Goal: Navigation & Orientation: Go to known website

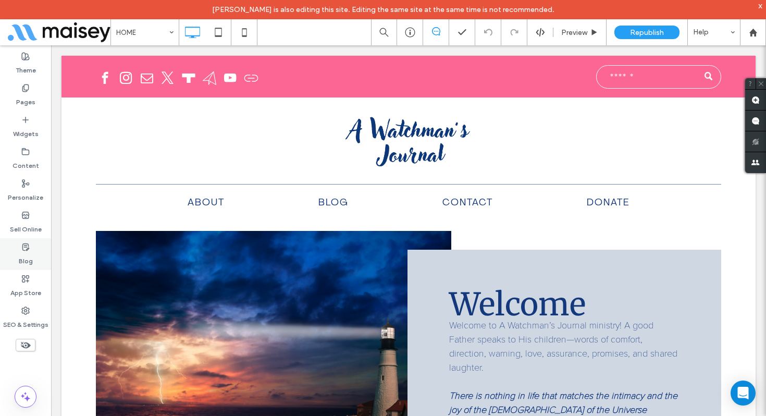
click at [22, 249] on icon at bounding box center [25, 247] width 8 height 8
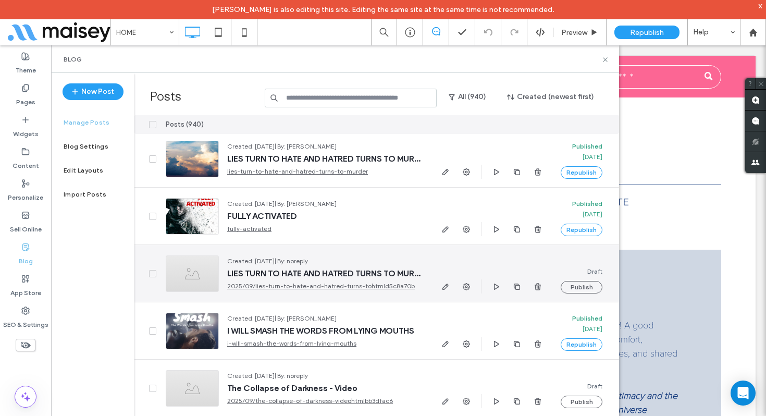
scroll to position [587, 0]
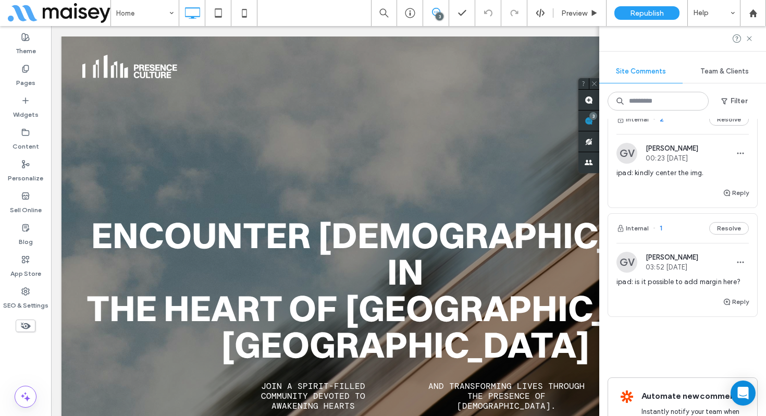
scroll to position [197, 0]
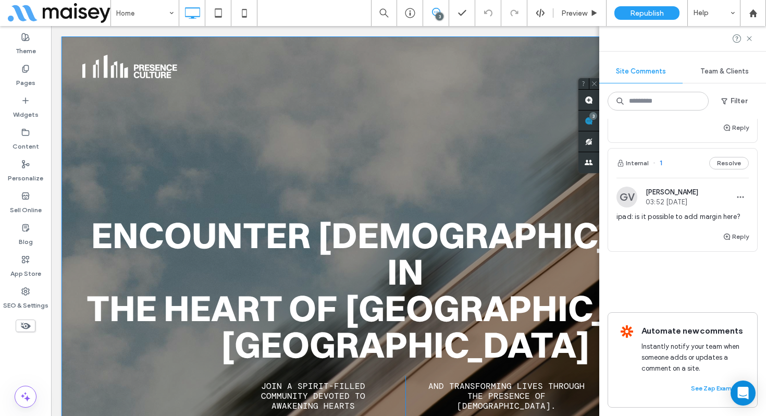
click at [96, 114] on div "Encounter God in the Heart of Tampa, FL Join a Spirit-filled community devoted …" at bounding box center [408, 323] width 694 height 575
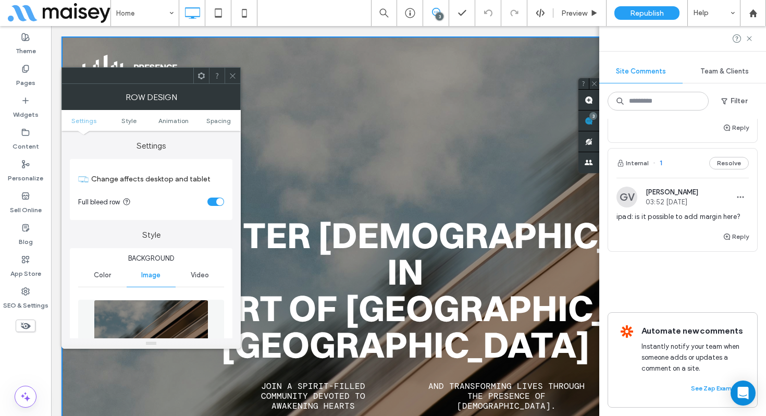
click at [236, 78] on icon at bounding box center [233, 76] width 8 height 8
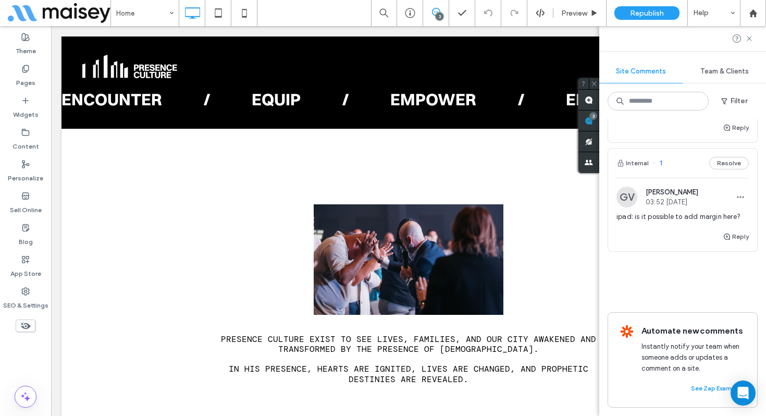
scroll to position [542, 0]
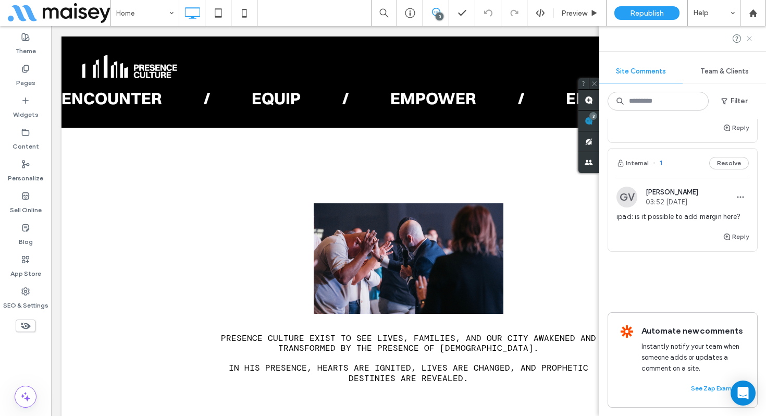
click at [749, 40] on icon at bounding box center [749, 38] width 8 height 8
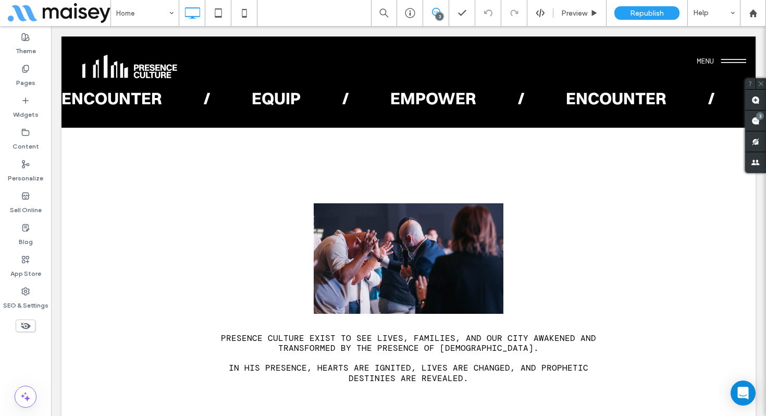
scroll to position [0, 0]
